Goal: Browse casually: Explore the website without a specific task or goal

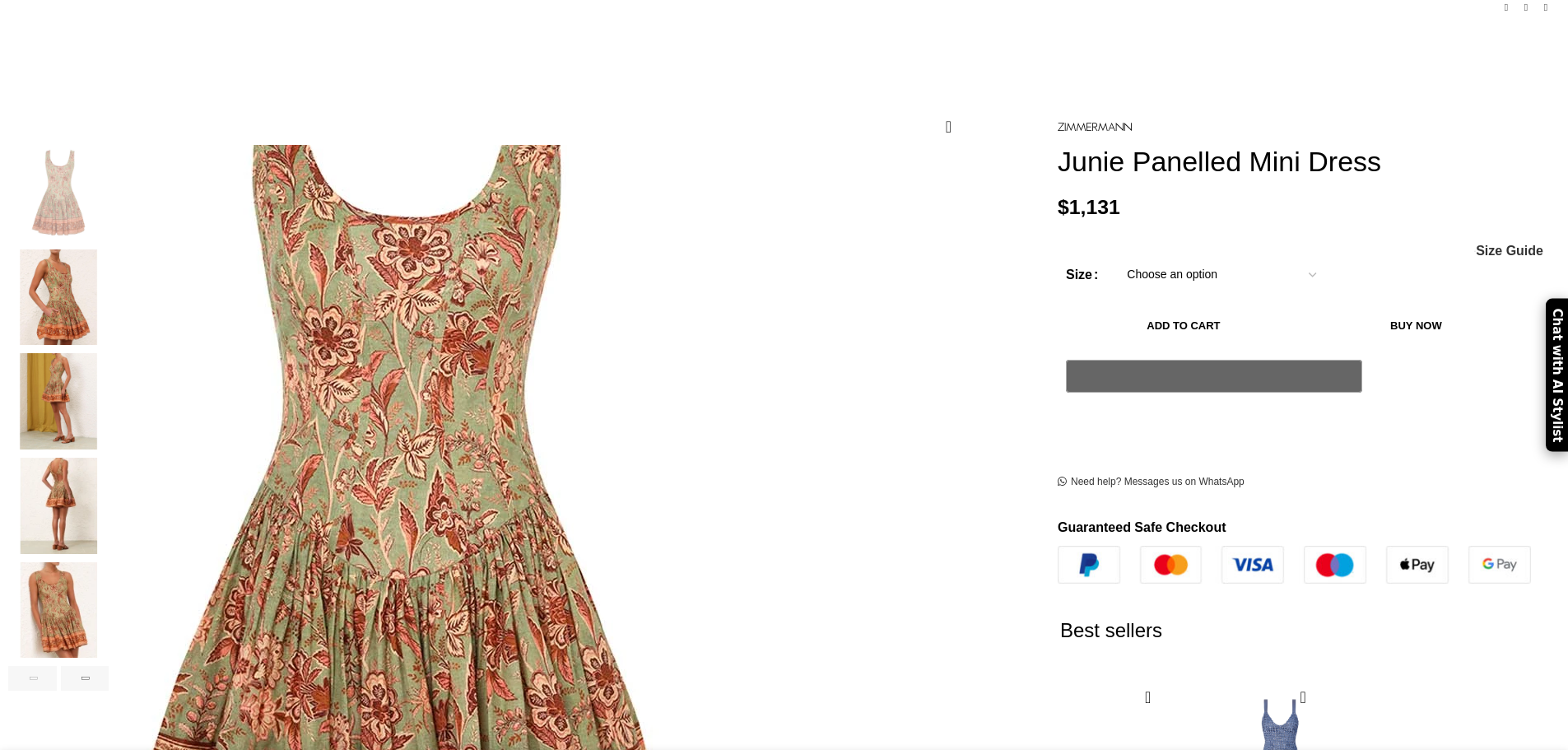
scroll to position [0, 174]
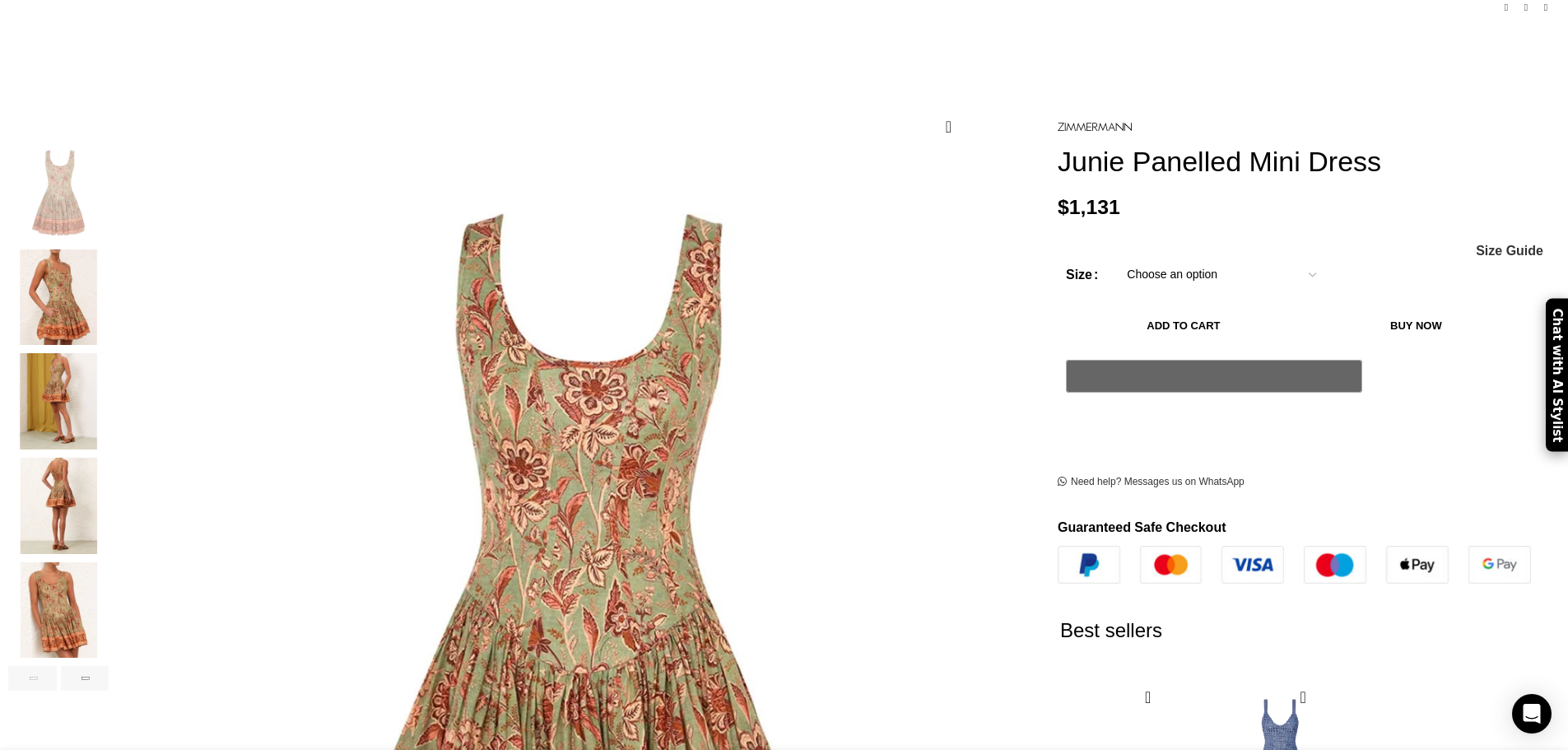
click at [109, 258] on img "2 / 6" at bounding box center [58, 297] width 100 height 97
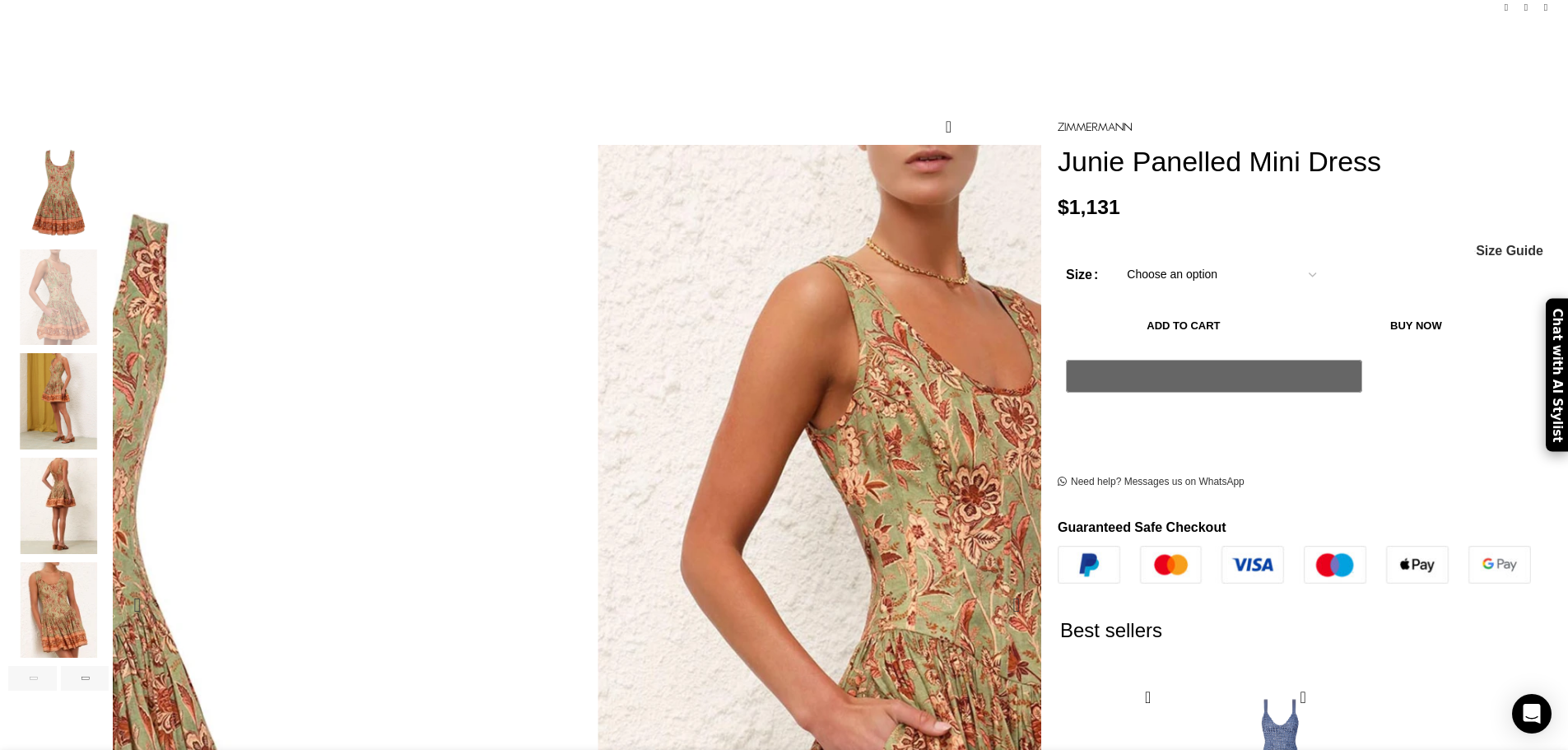
drag, startPoint x: 671, startPoint y: 312, endPoint x: 606, endPoint y: 371, distance: 87.8
click at [680, 328] on img "2 / 6" at bounding box center [797, 441] width 823 height 1070
click at [680, 328] on img "2 / 6" at bounding box center [759, 483] width 823 height 1070
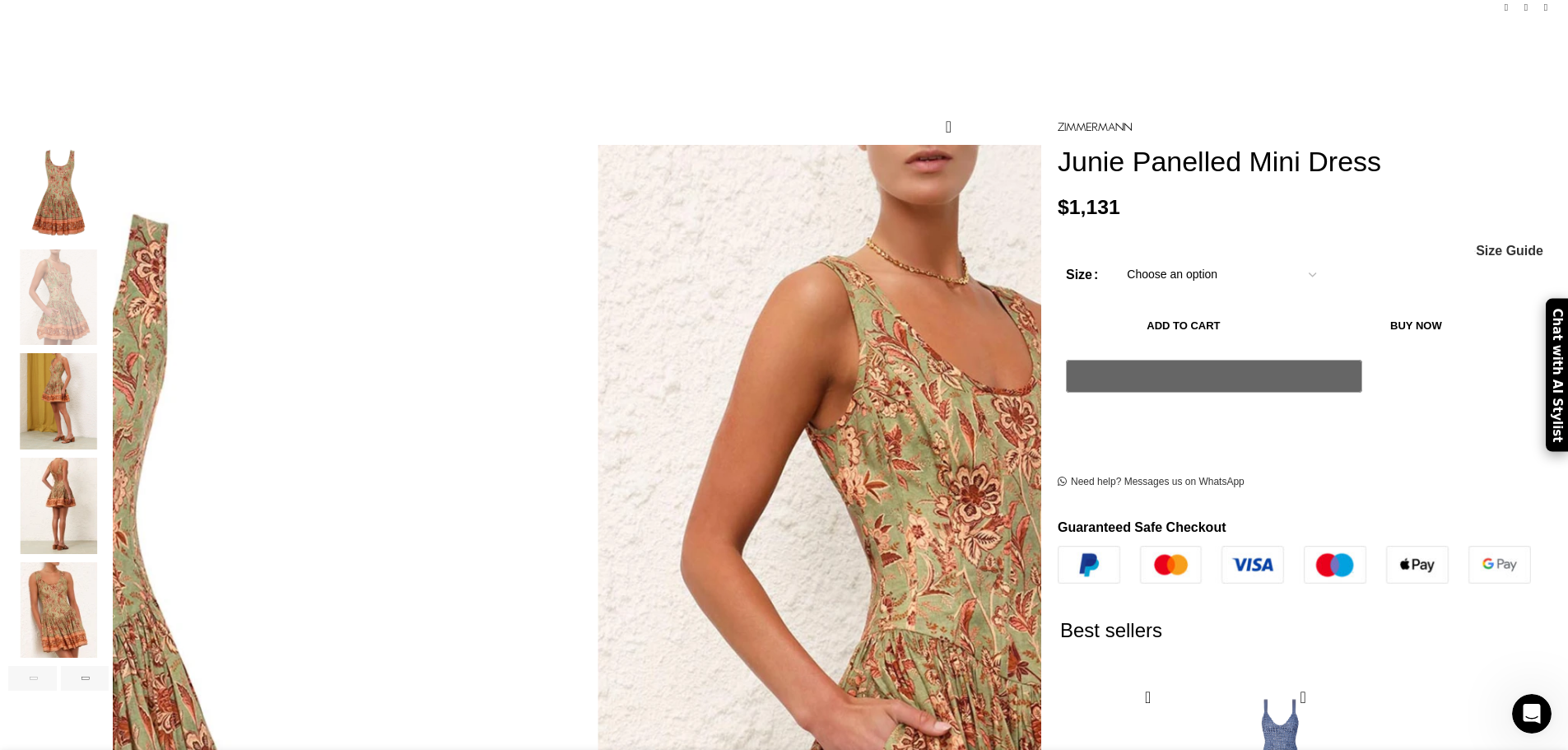
click at [109, 384] on img "3 / 6" at bounding box center [58, 401] width 100 height 97
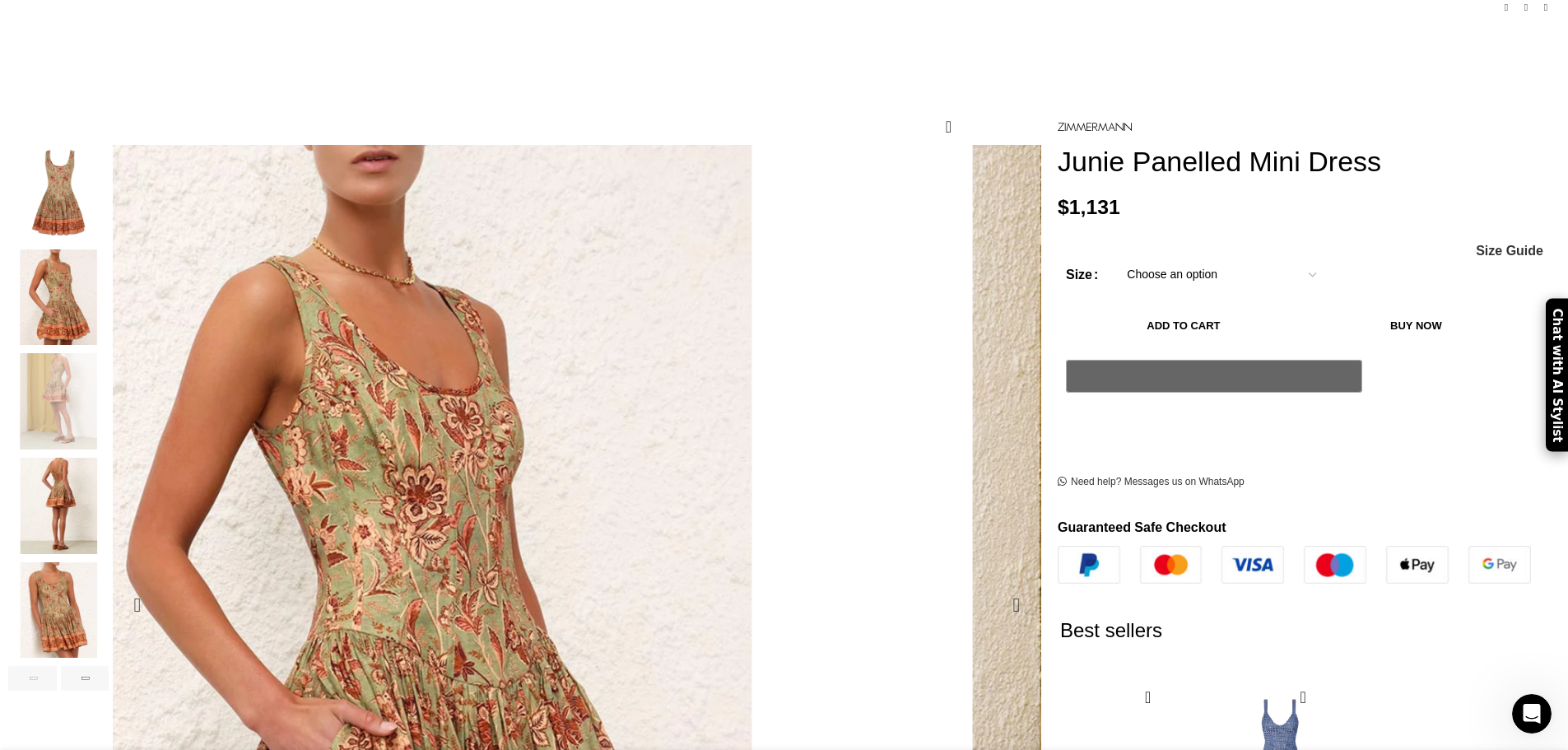
click at [866, 409] on img "3 / 6" at bounding box center [1277, 679] width 823 height 1070
click at [109, 499] on img "4 / 6" at bounding box center [58, 505] width 100 height 97
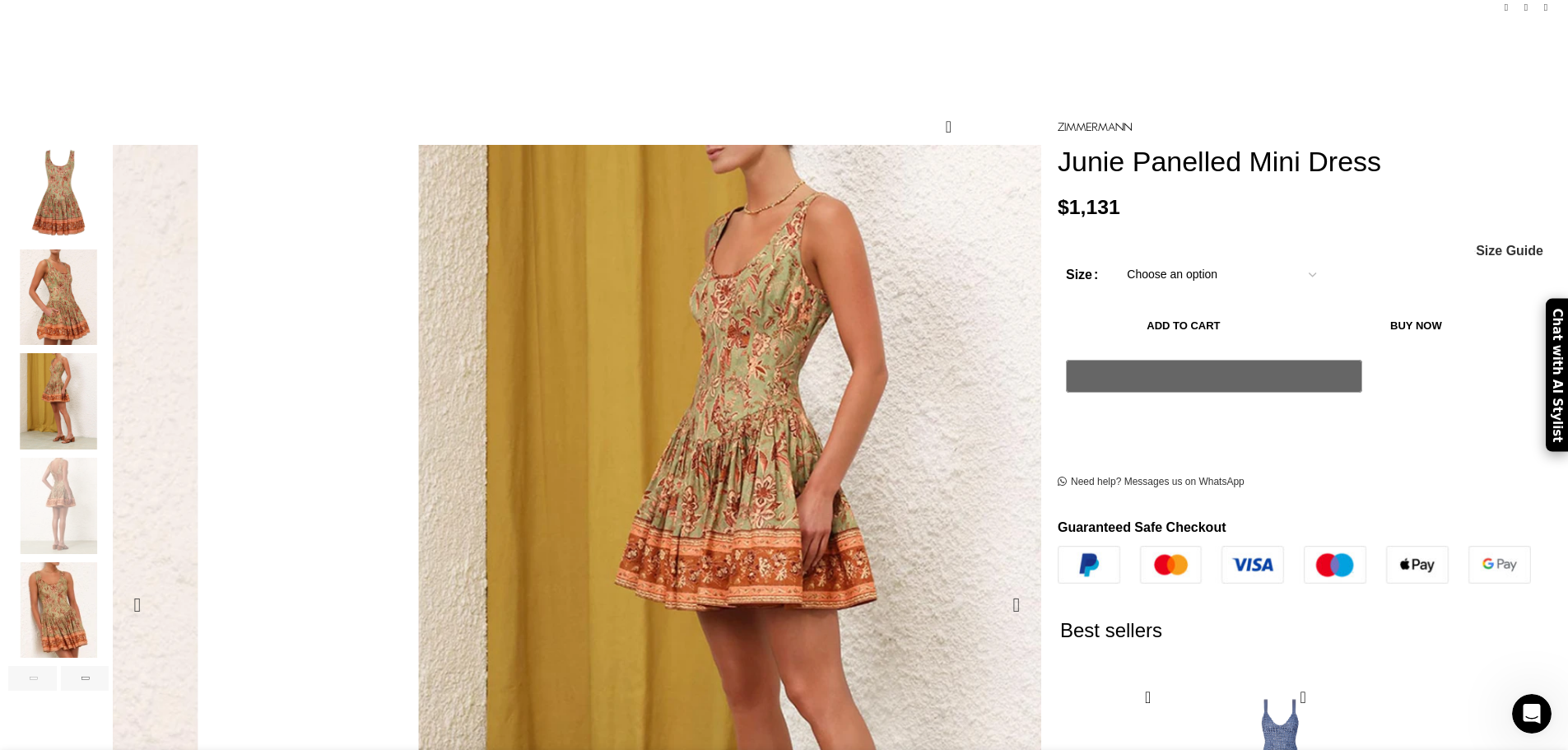
click at [109, 580] on img "5 / 6" at bounding box center [58, 610] width 100 height 97
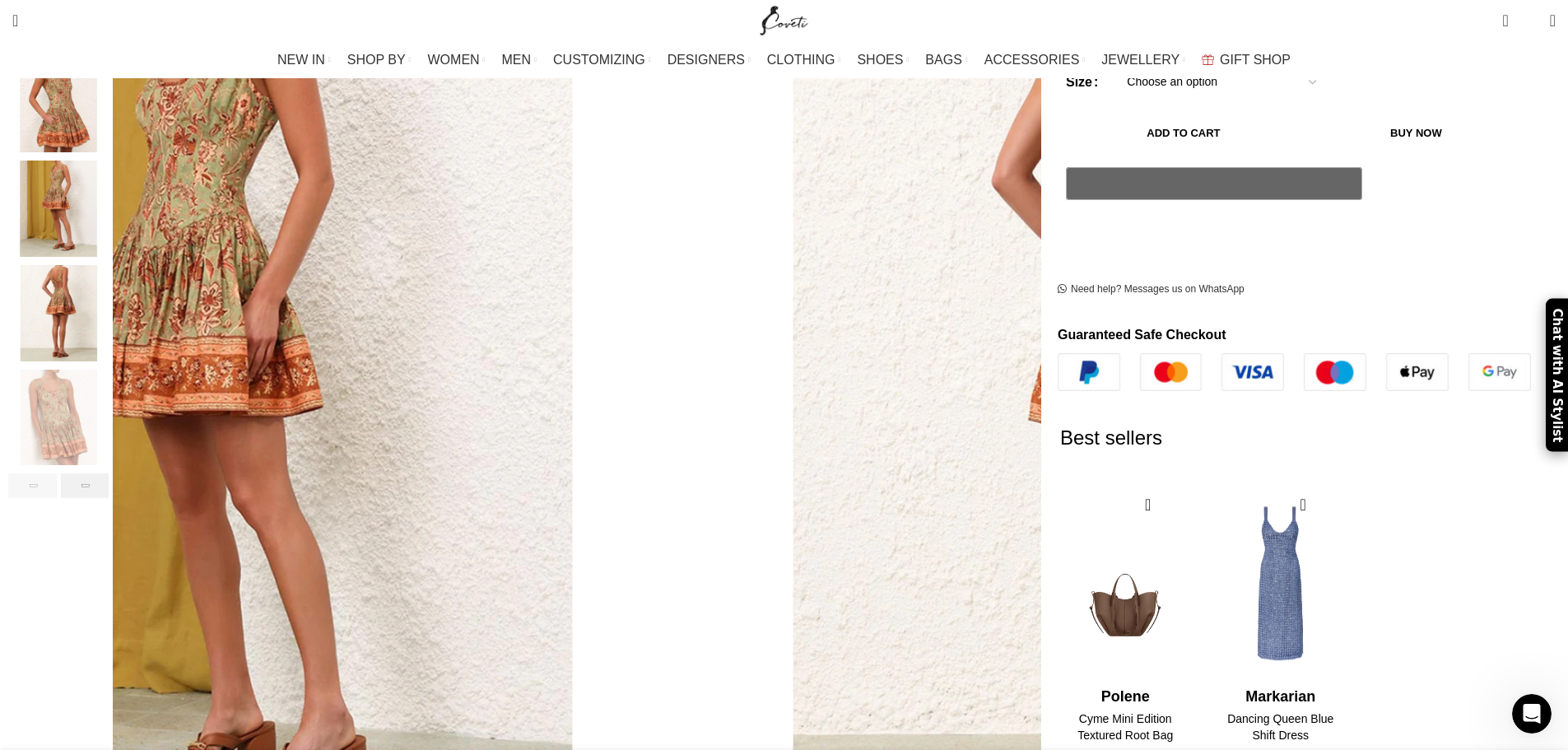
scroll to position [0, 693]
click at [109, 473] on div "Next slide" at bounding box center [85, 486] width 49 height 25
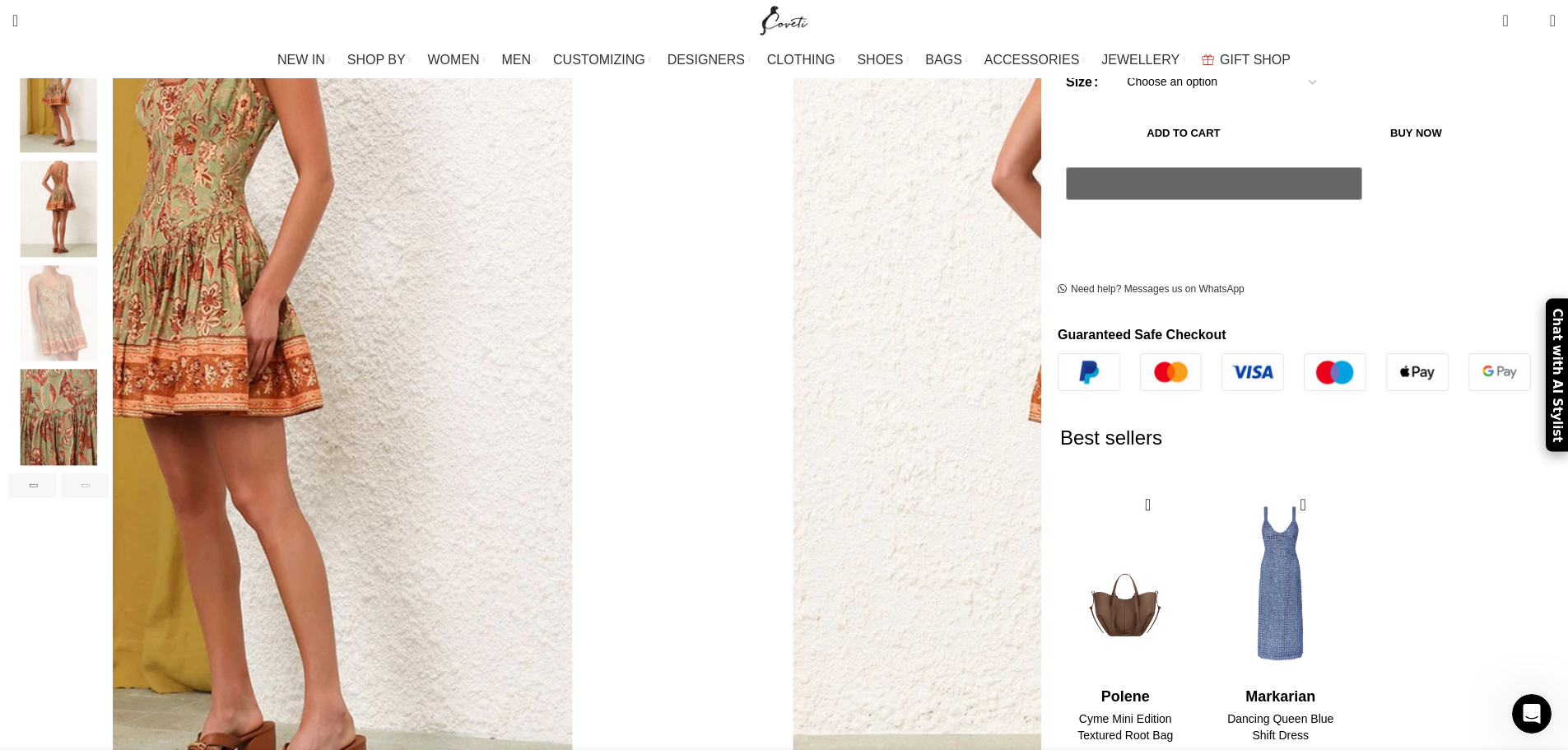
click at [109, 473] on div "Next slide" at bounding box center [85, 486] width 49 height 25
click at [109, 405] on img "6 / 6" at bounding box center [58, 418] width 100 height 97
